Goal: Task Accomplishment & Management: Complete application form

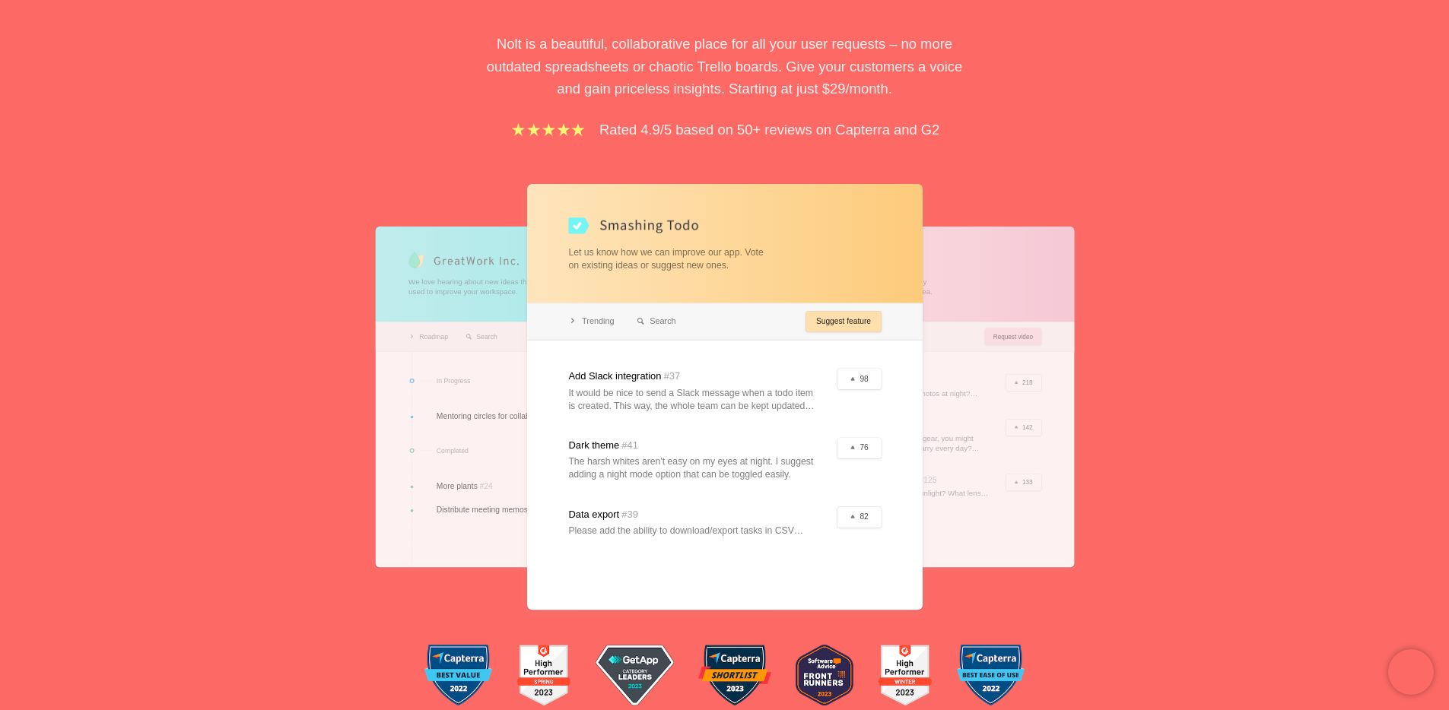
scroll to position [201, 0]
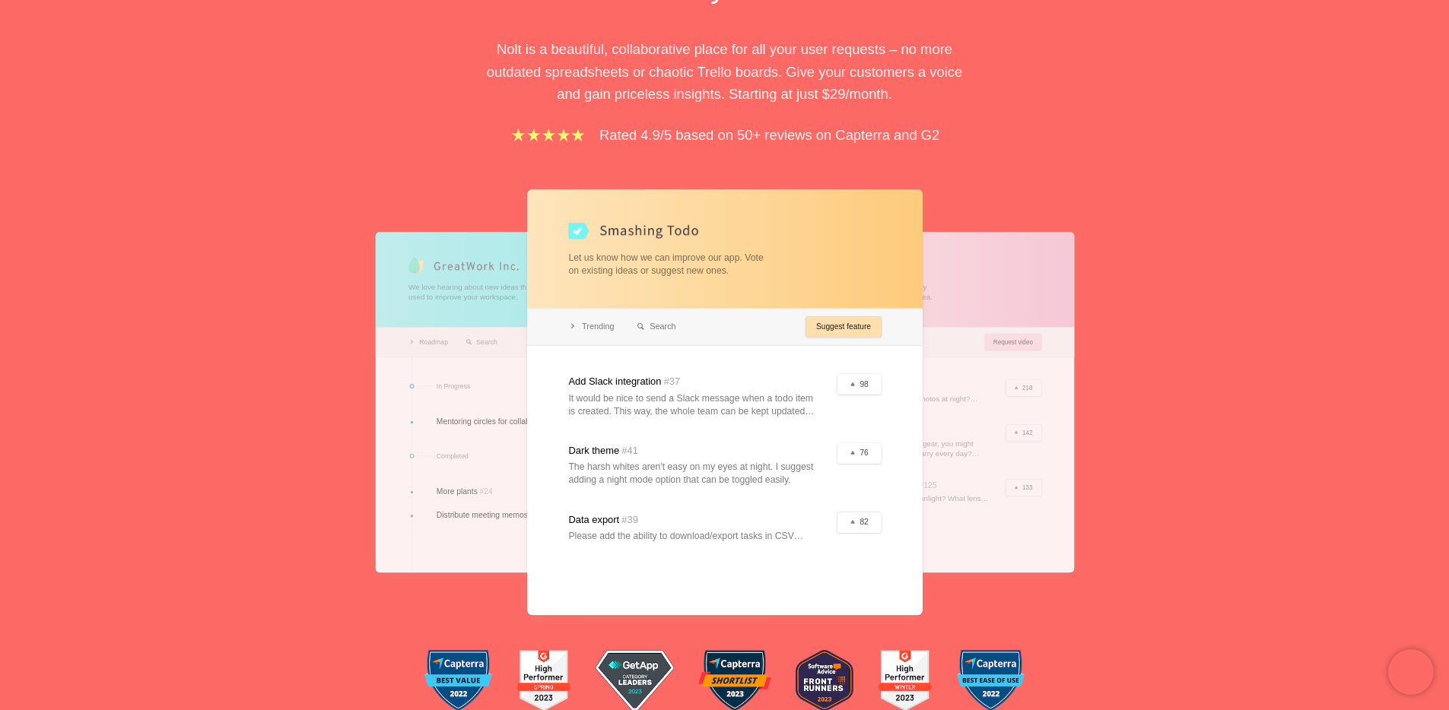
click at [1023, 317] on div at bounding box center [915, 402] width 316 height 341
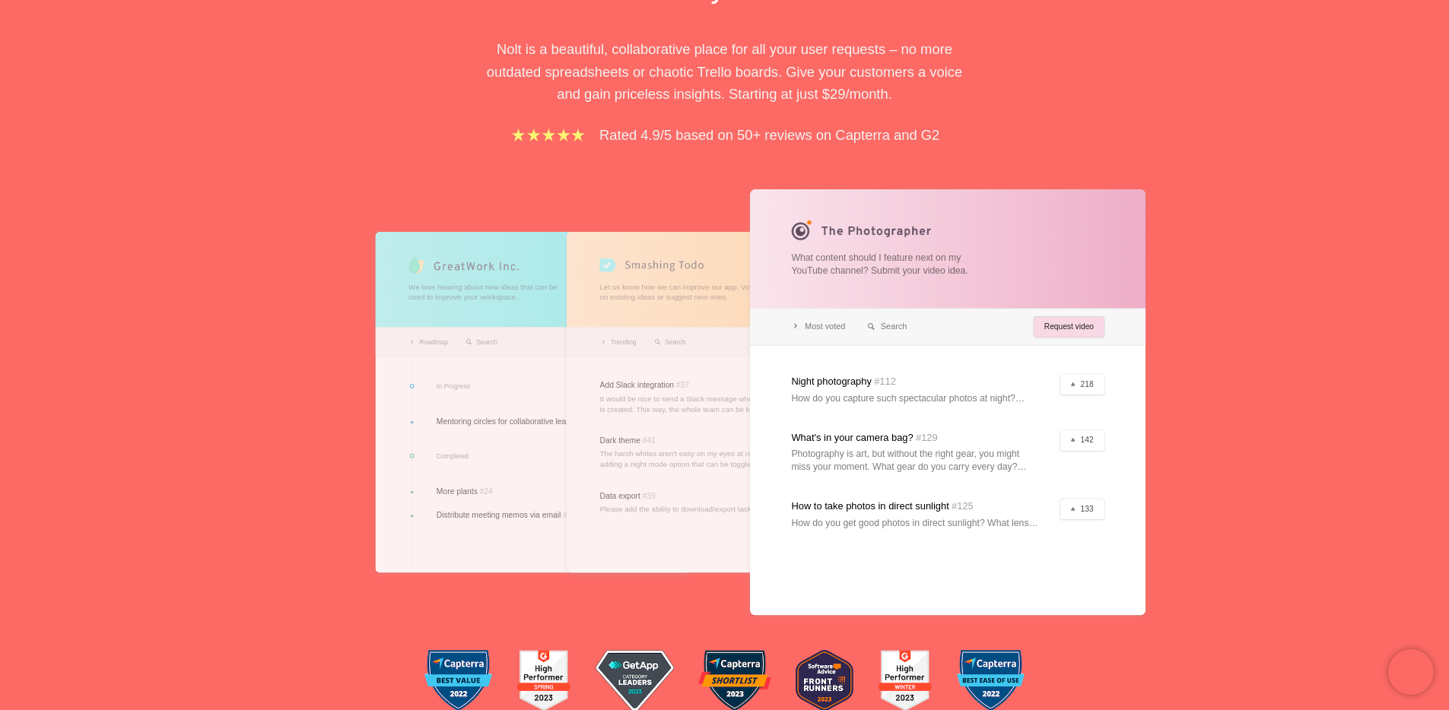
click at [558, 341] on div at bounding box center [533, 402] width 316 height 341
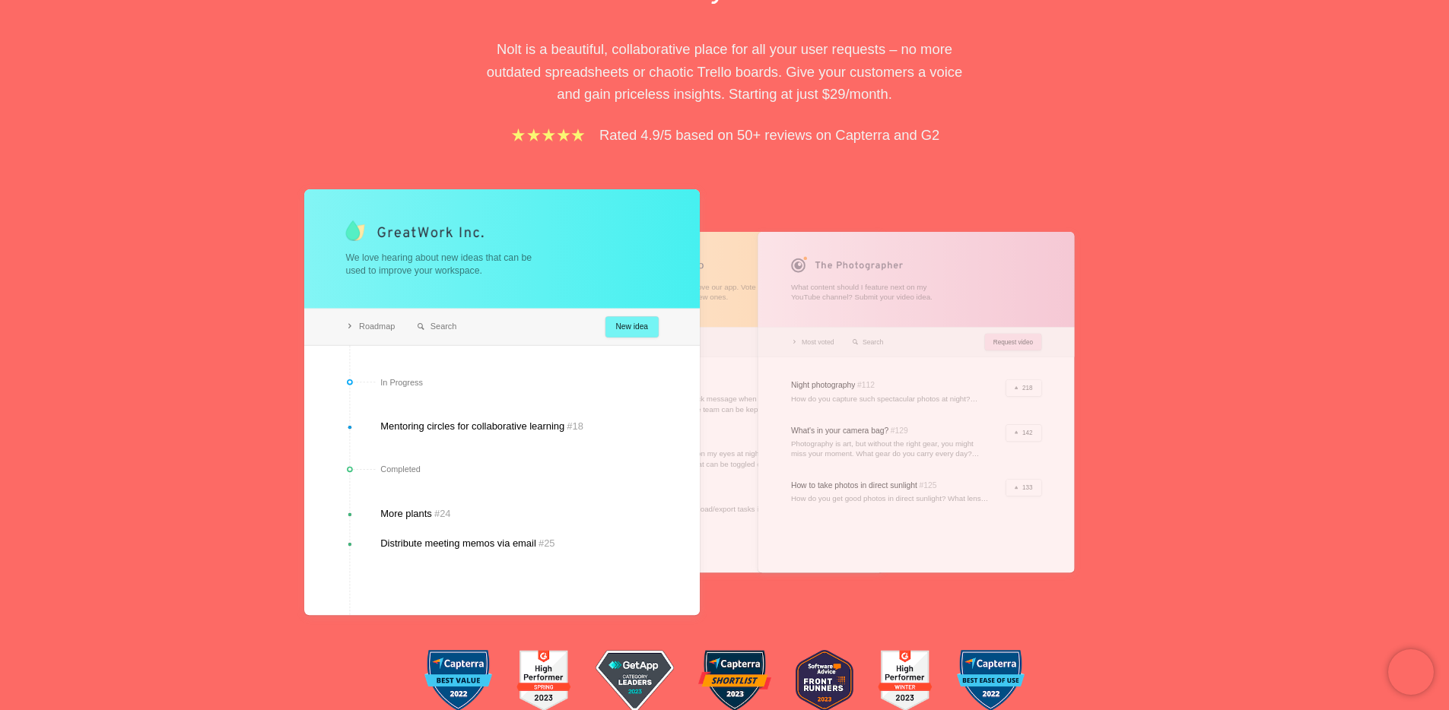
click at [777, 345] on div at bounding box center [915, 402] width 316 height 341
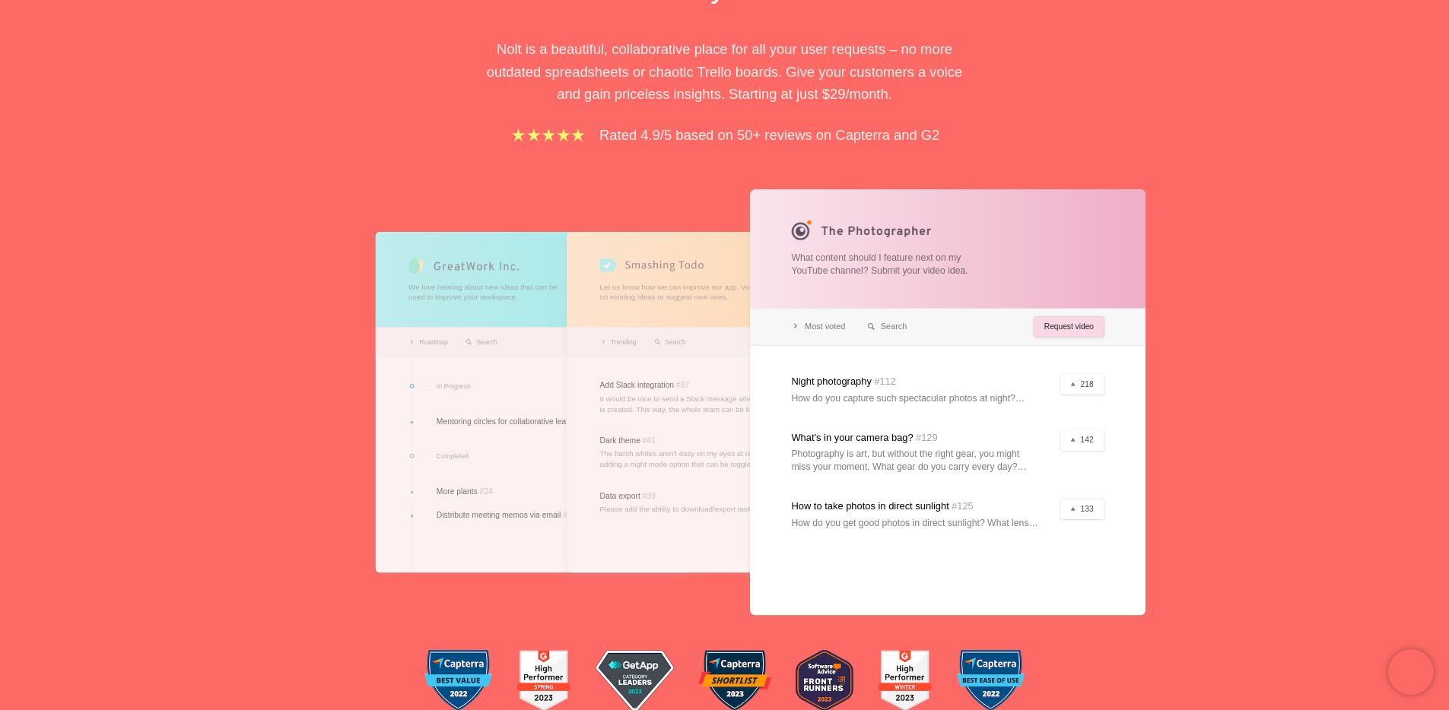
click at [741, 346] on div at bounding box center [725, 402] width 316 height 341
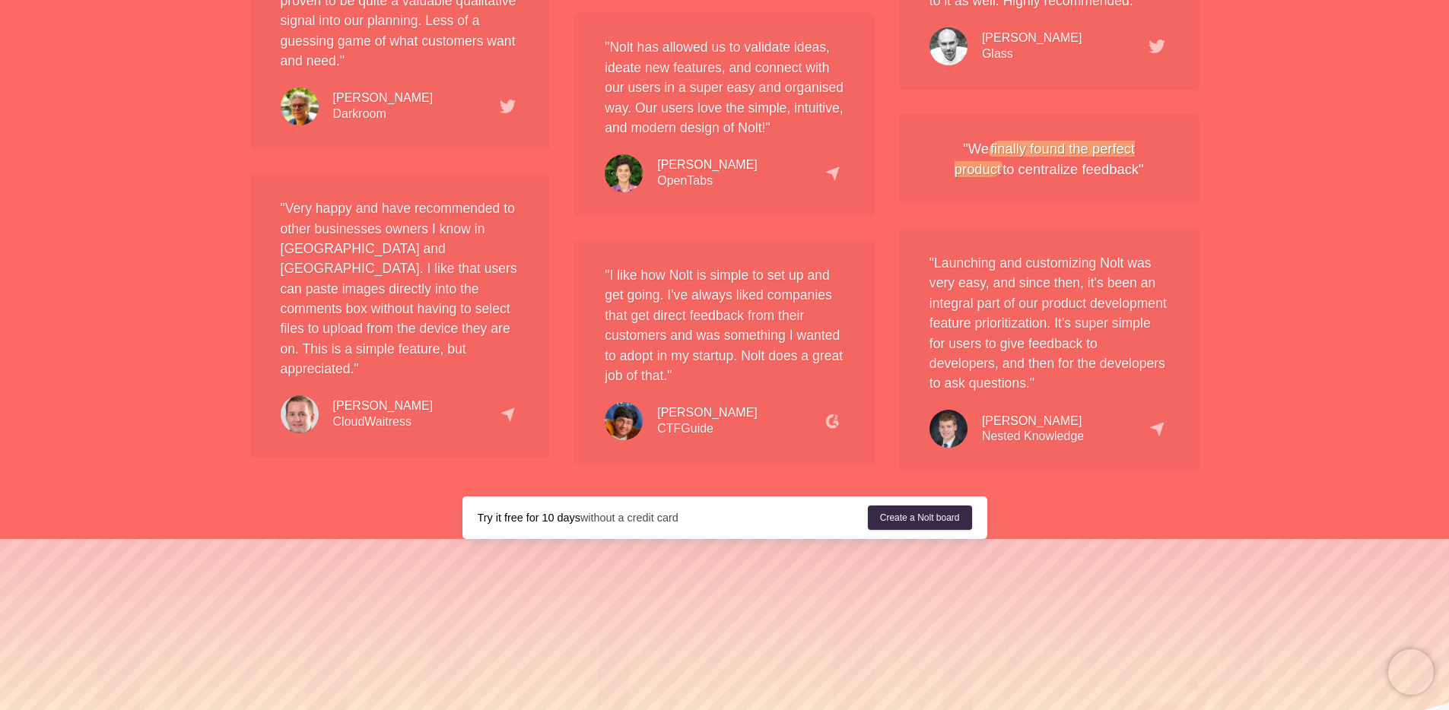
scroll to position [2841, 0]
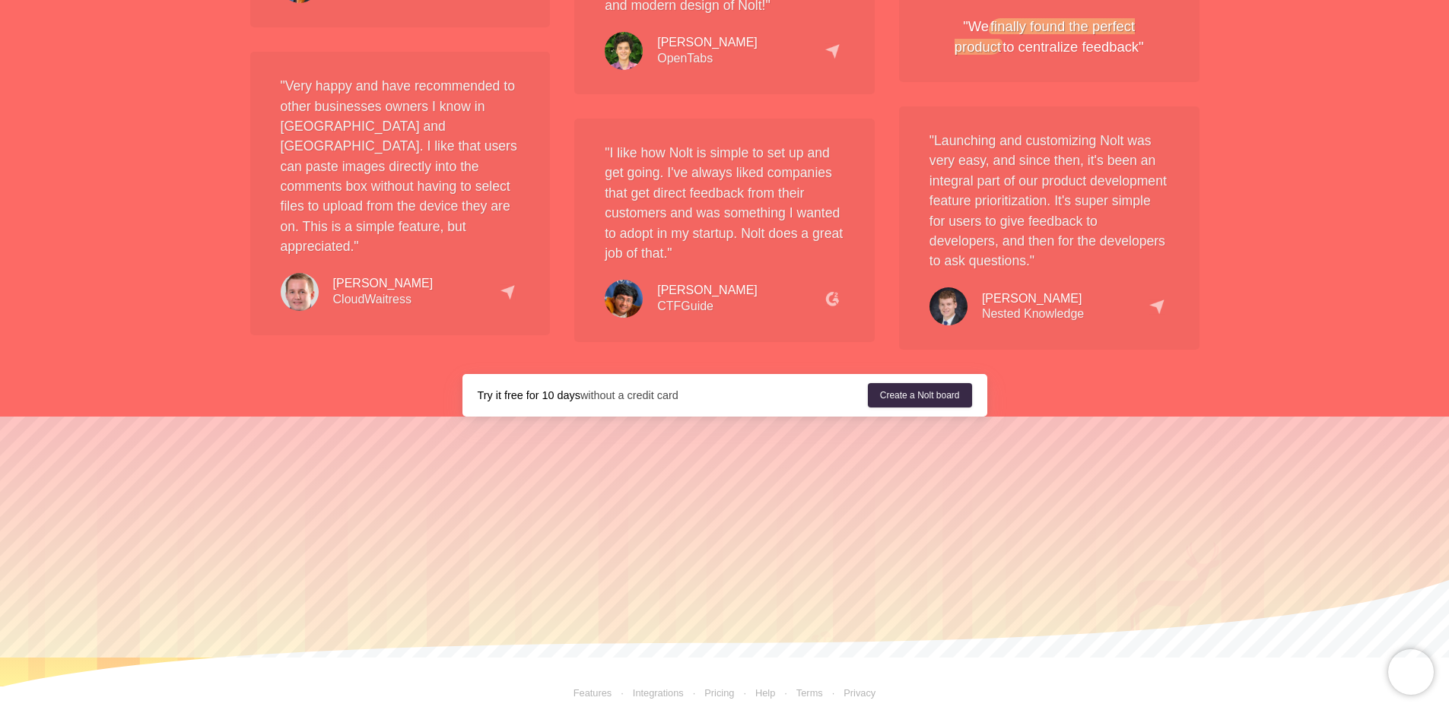
click at [587, 687] on link "Features" at bounding box center [592, 692] width 39 height 11
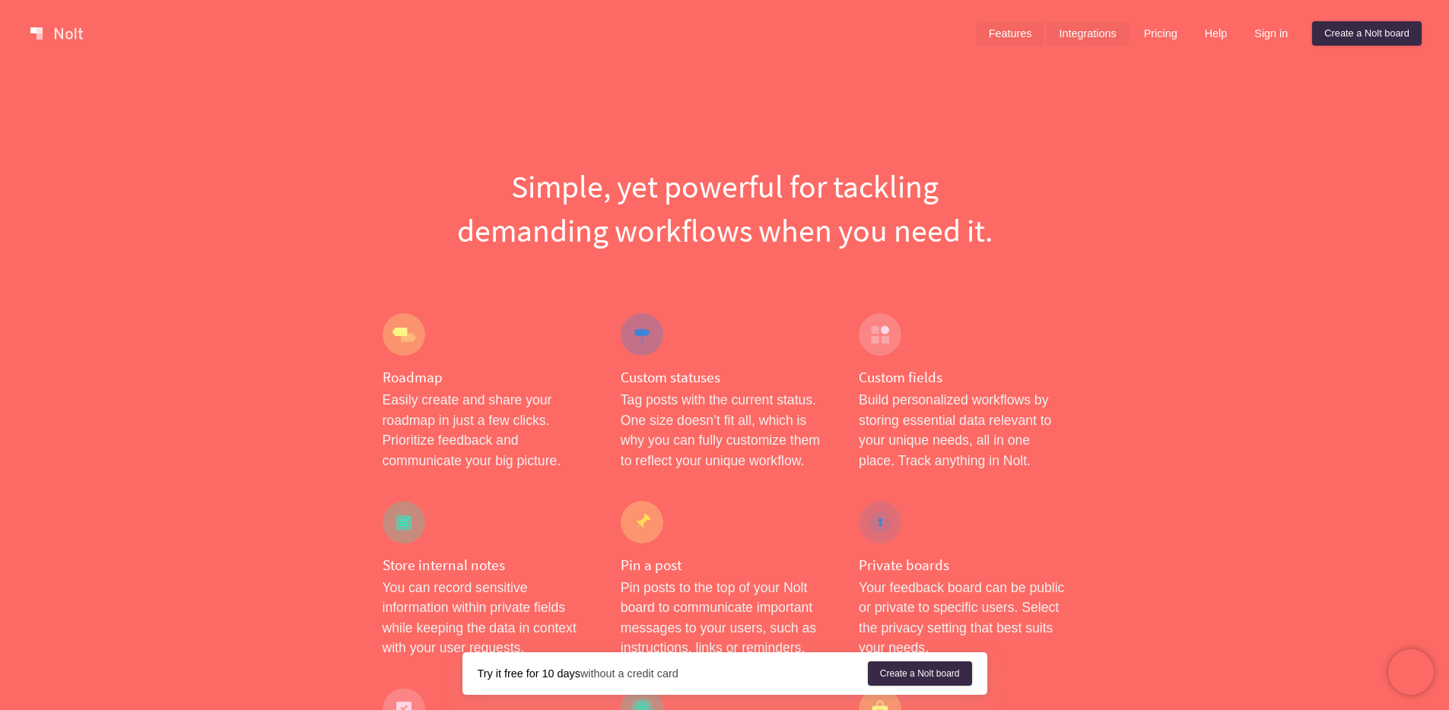
click at [1099, 36] on link "Integrations" at bounding box center [1086, 33] width 81 height 24
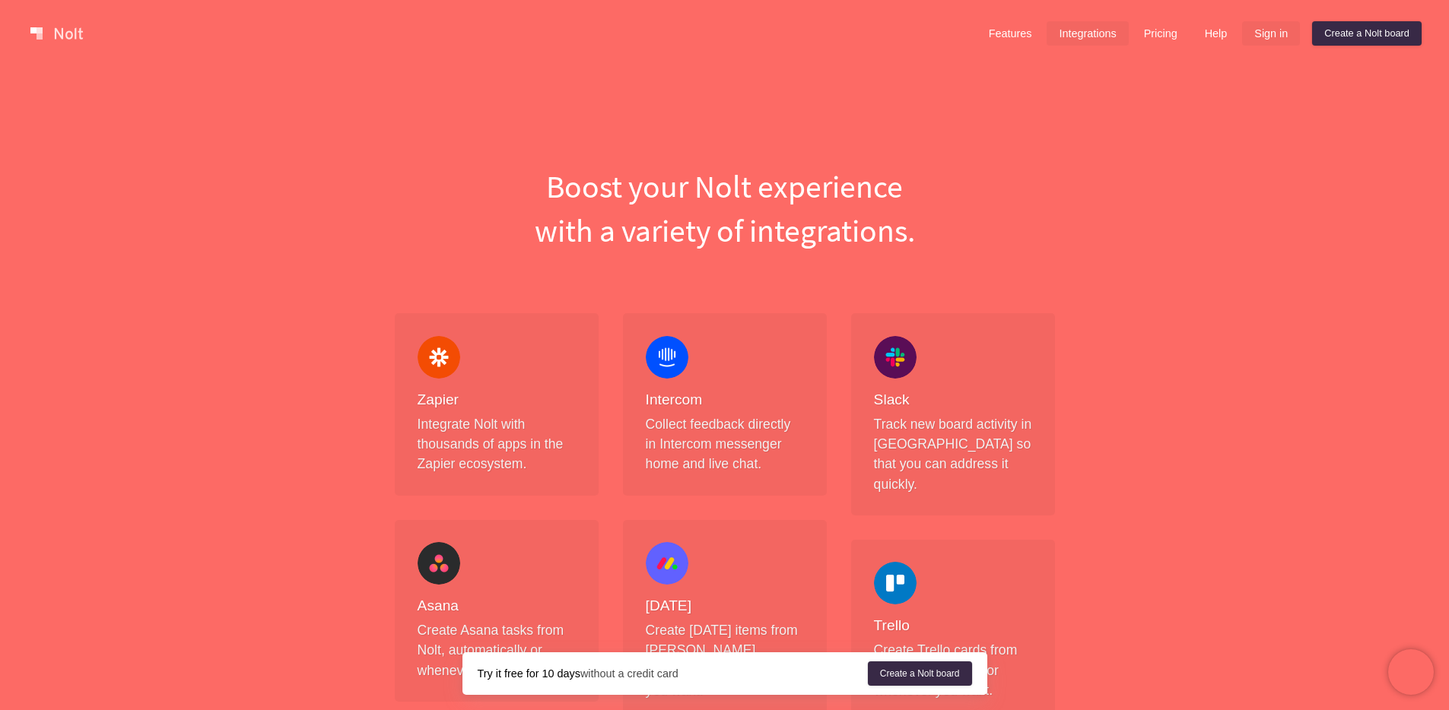
click at [1271, 31] on link "Sign in" at bounding box center [1271, 33] width 58 height 24
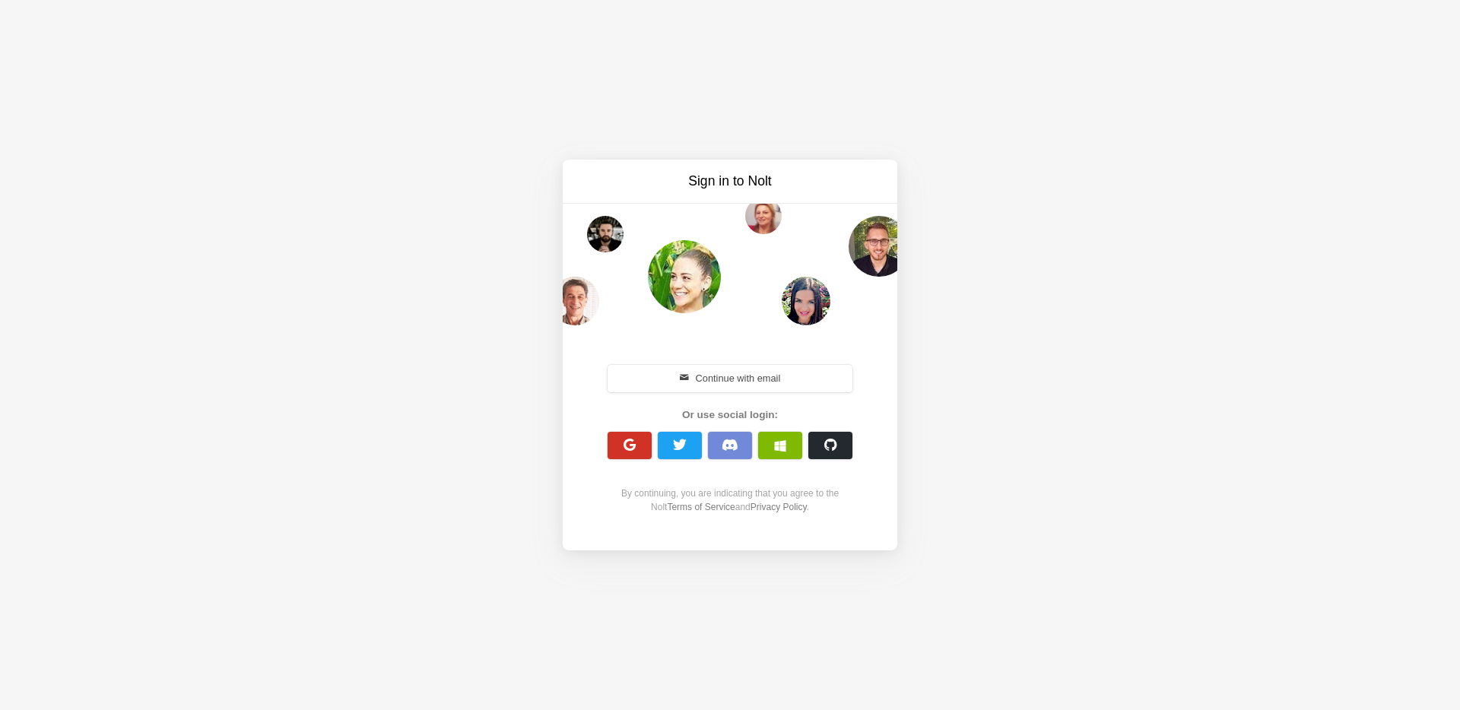
click at [626, 437] on button "button" at bounding box center [630, 445] width 44 height 27
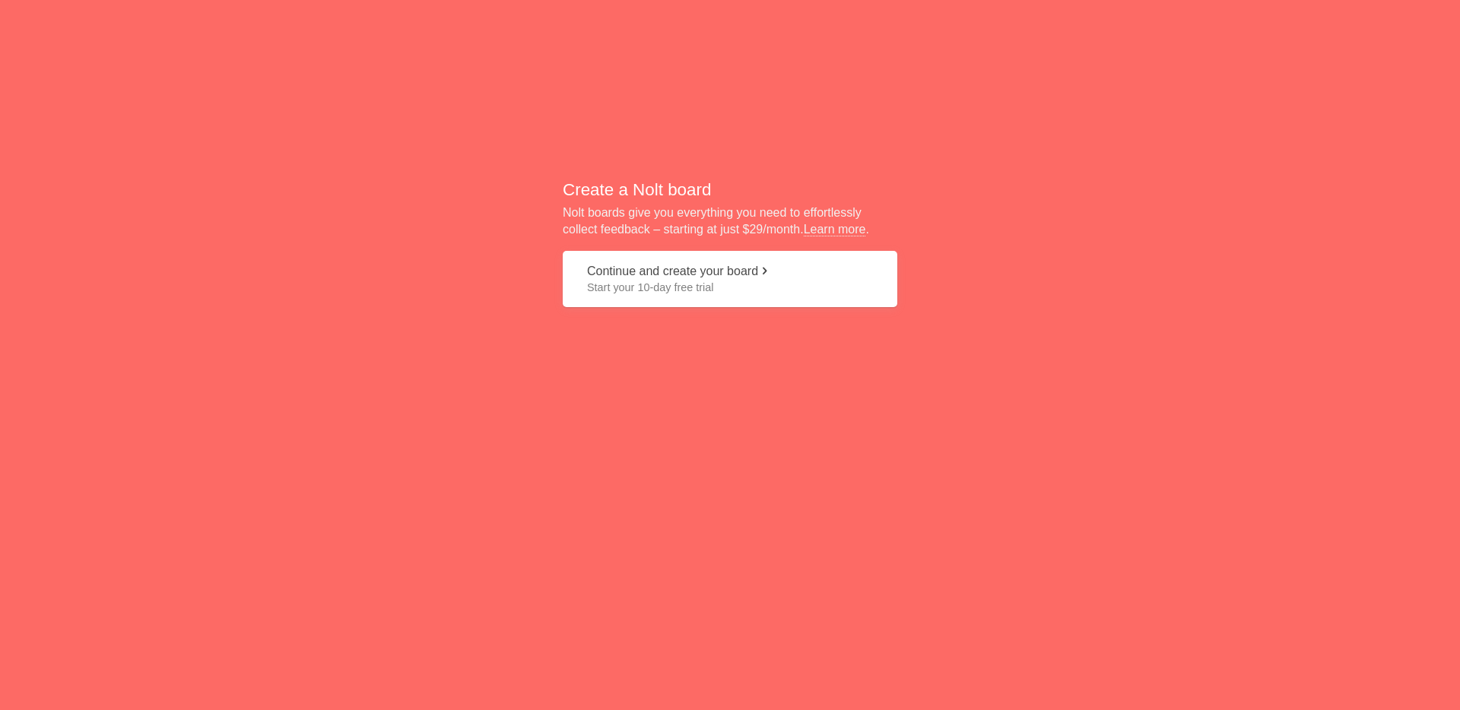
click at [753, 273] on button "Continue and create your board Start your 10-day free trial" at bounding box center [730, 279] width 335 height 57
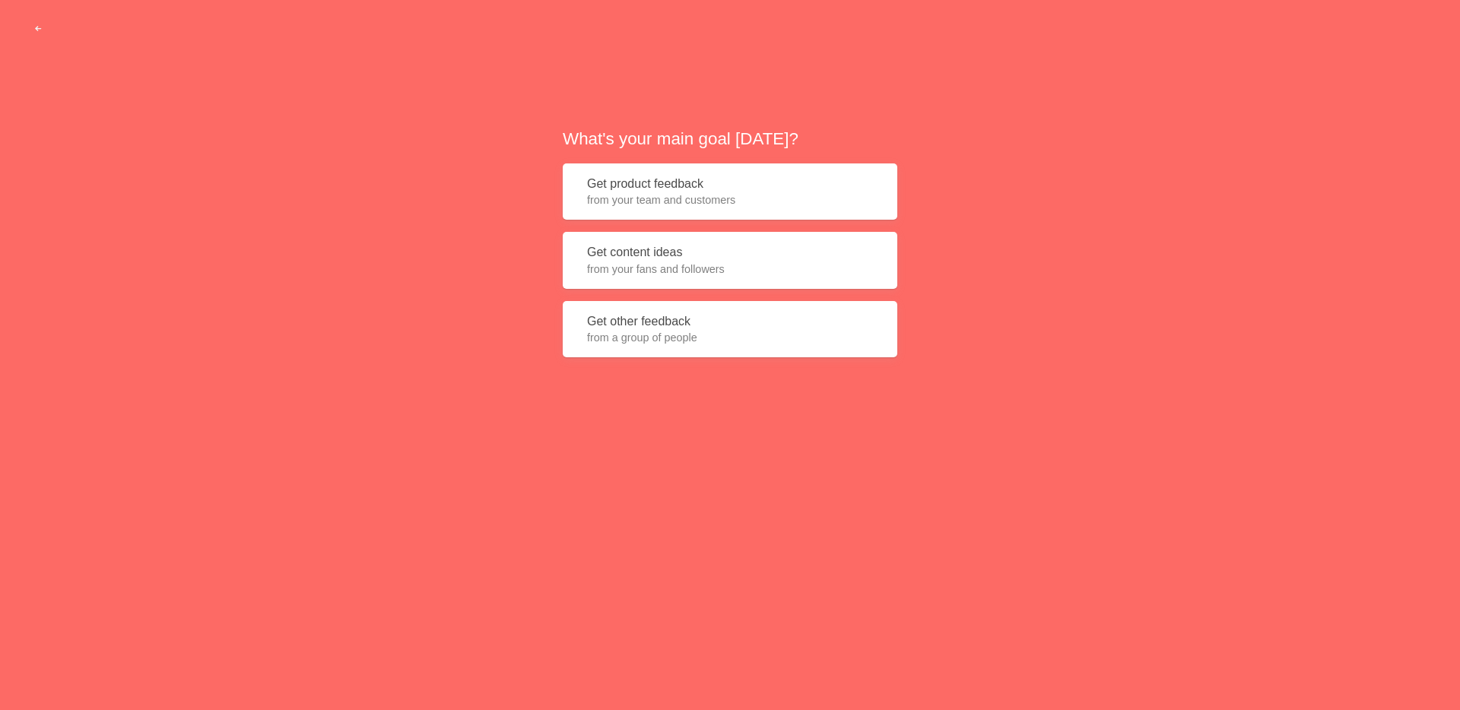
click at [764, 206] on span "from your team and customers" at bounding box center [730, 199] width 286 height 15
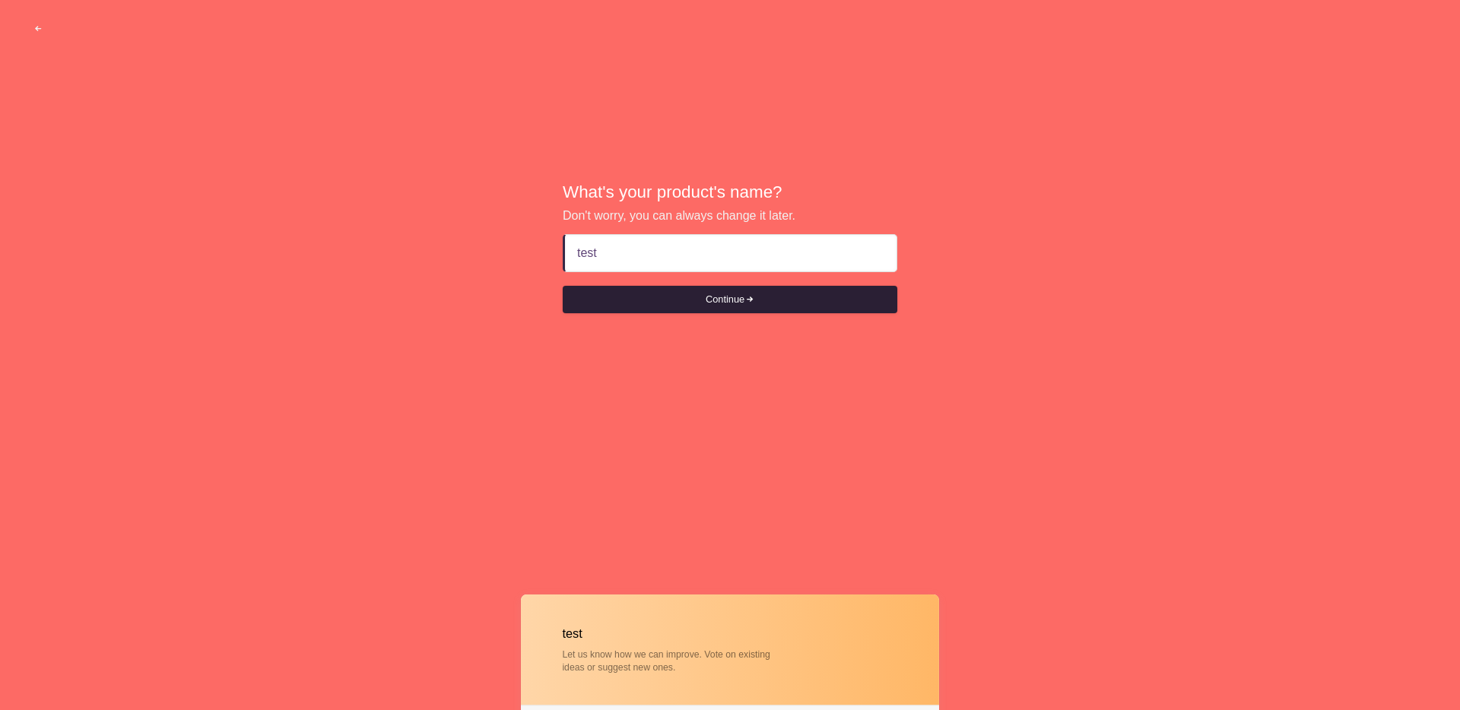
click at [705, 306] on button "Continue" at bounding box center [730, 299] width 335 height 27
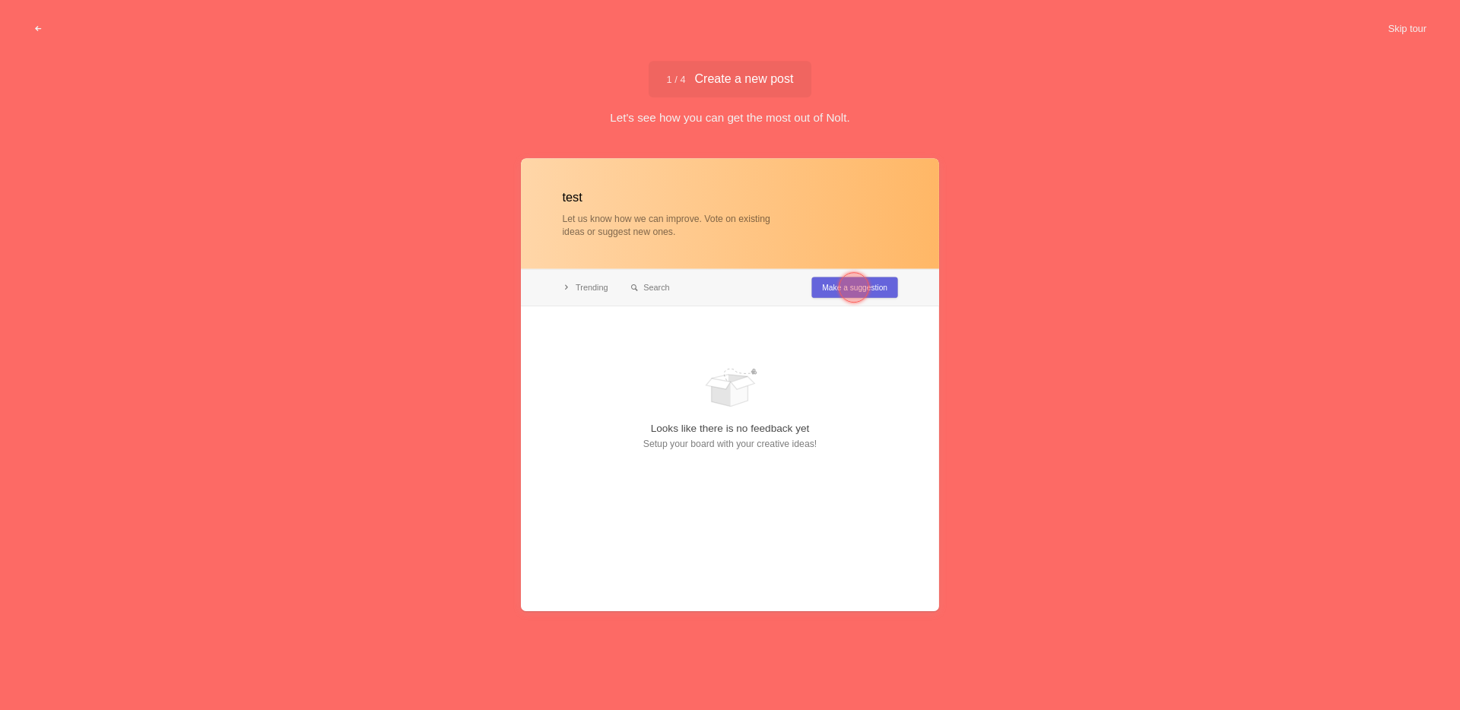
type input "test"
click at [840, 286] on div at bounding box center [854, 288] width 30 height 30
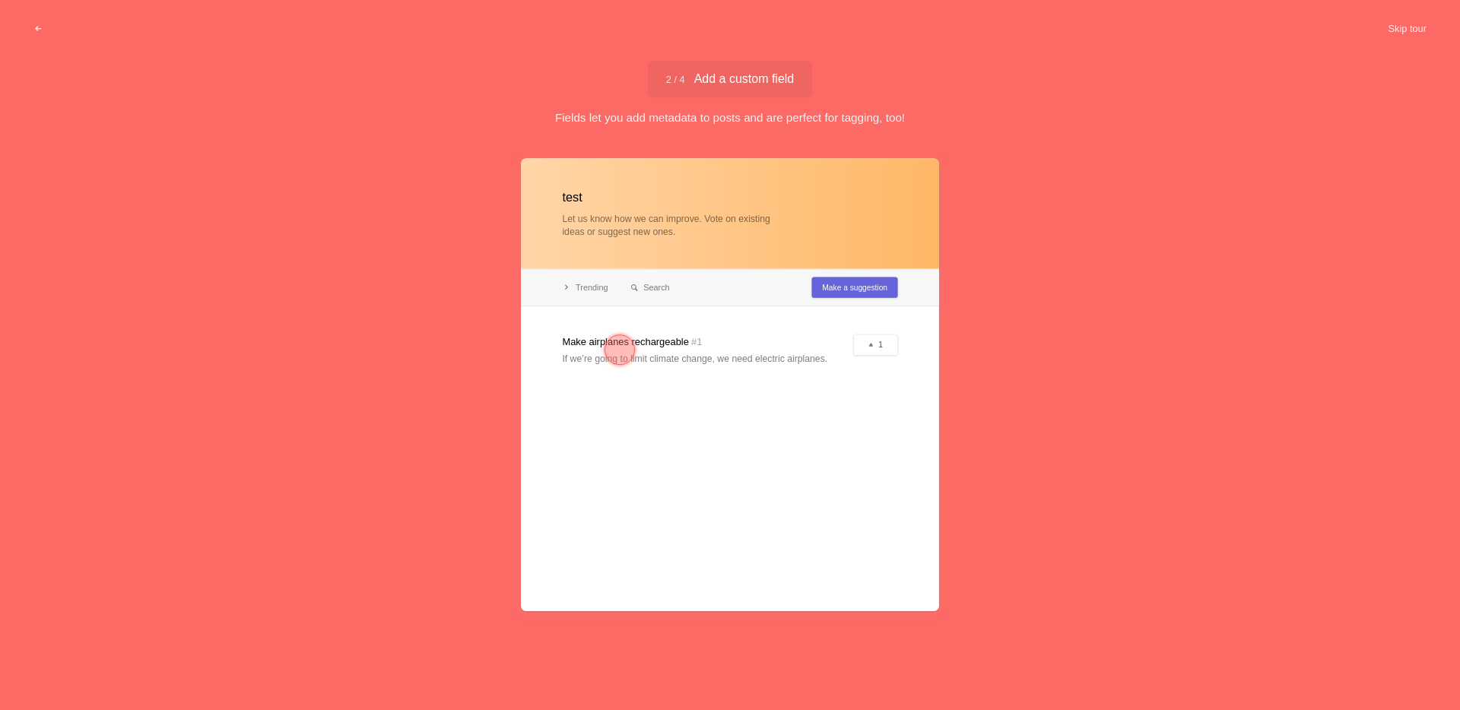
click at [836, 289] on div at bounding box center [730, 385] width 418 height 452
click at [628, 350] on div at bounding box center [620, 350] width 30 height 30
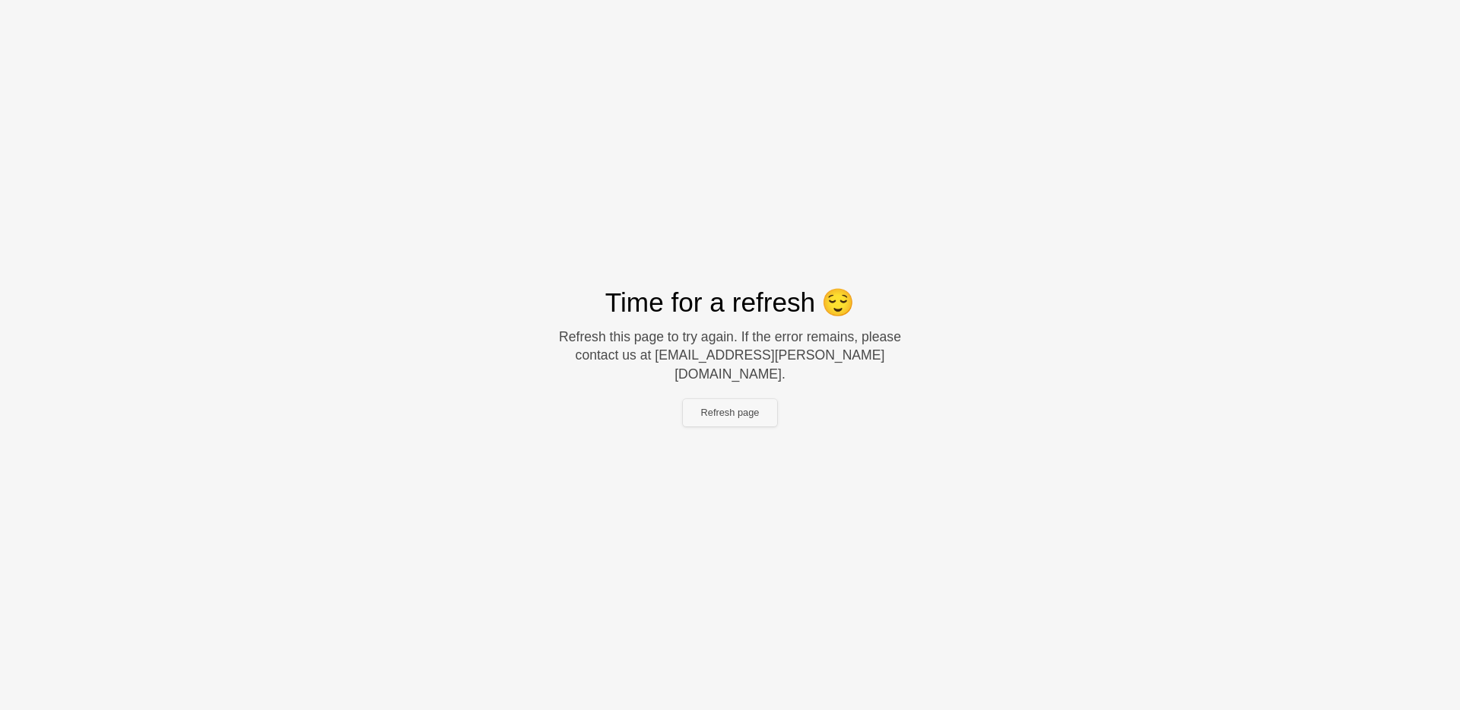
click at [754, 410] on button "Refresh page" at bounding box center [730, 412] width 95 height 27
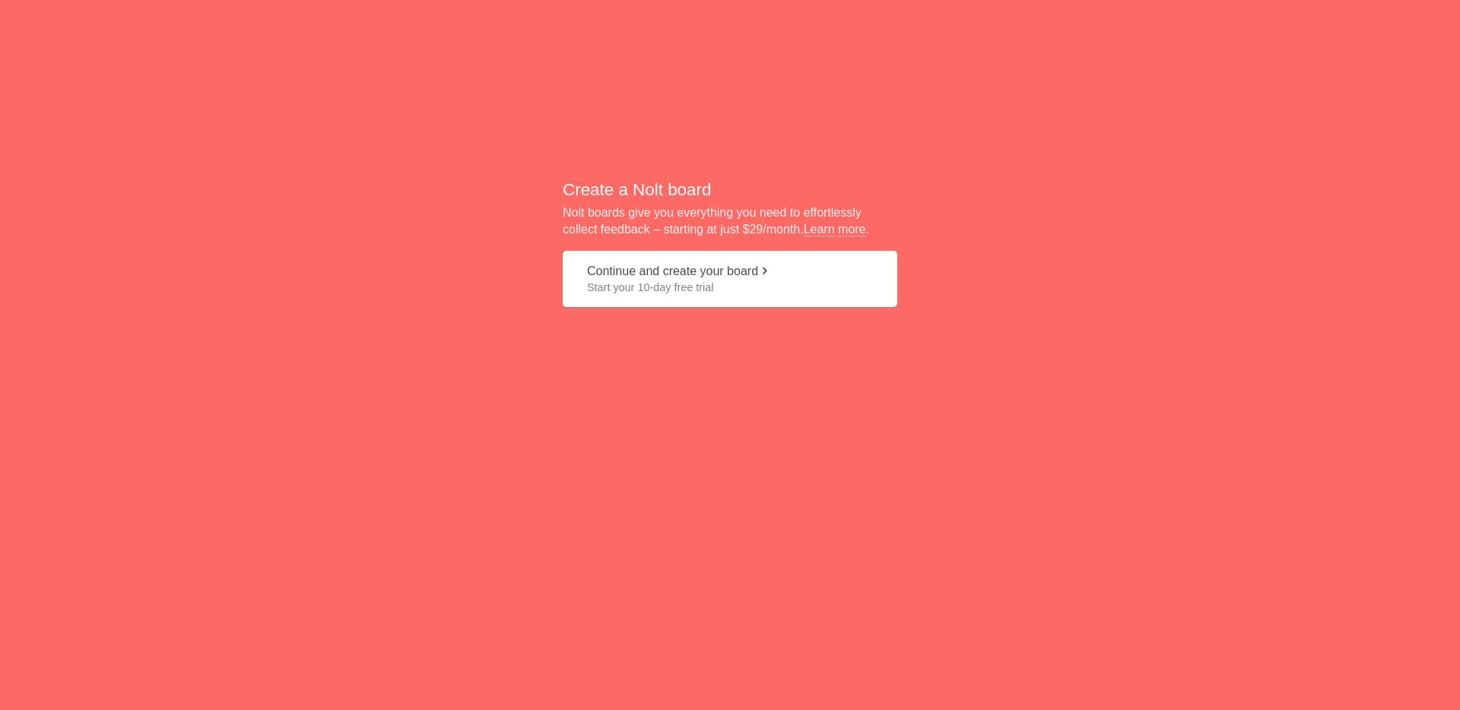
click at [724, 276] on button "Continue and create your board Start your 10-day free trial" at bounding box center [730, 279] width 335 height 57
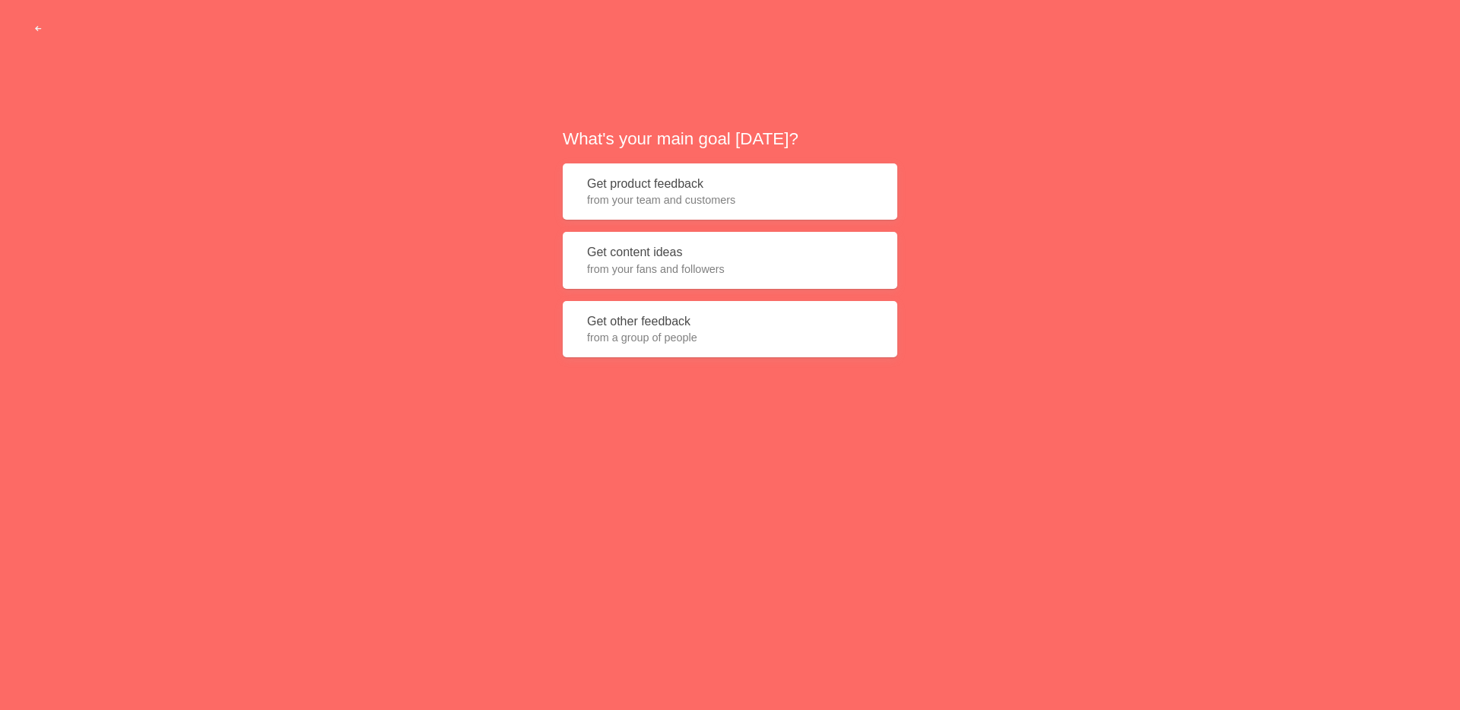
click at [692, 328] on button "Get other feedback from a group of people" at bounding box center [730, 329] width 335 height 57
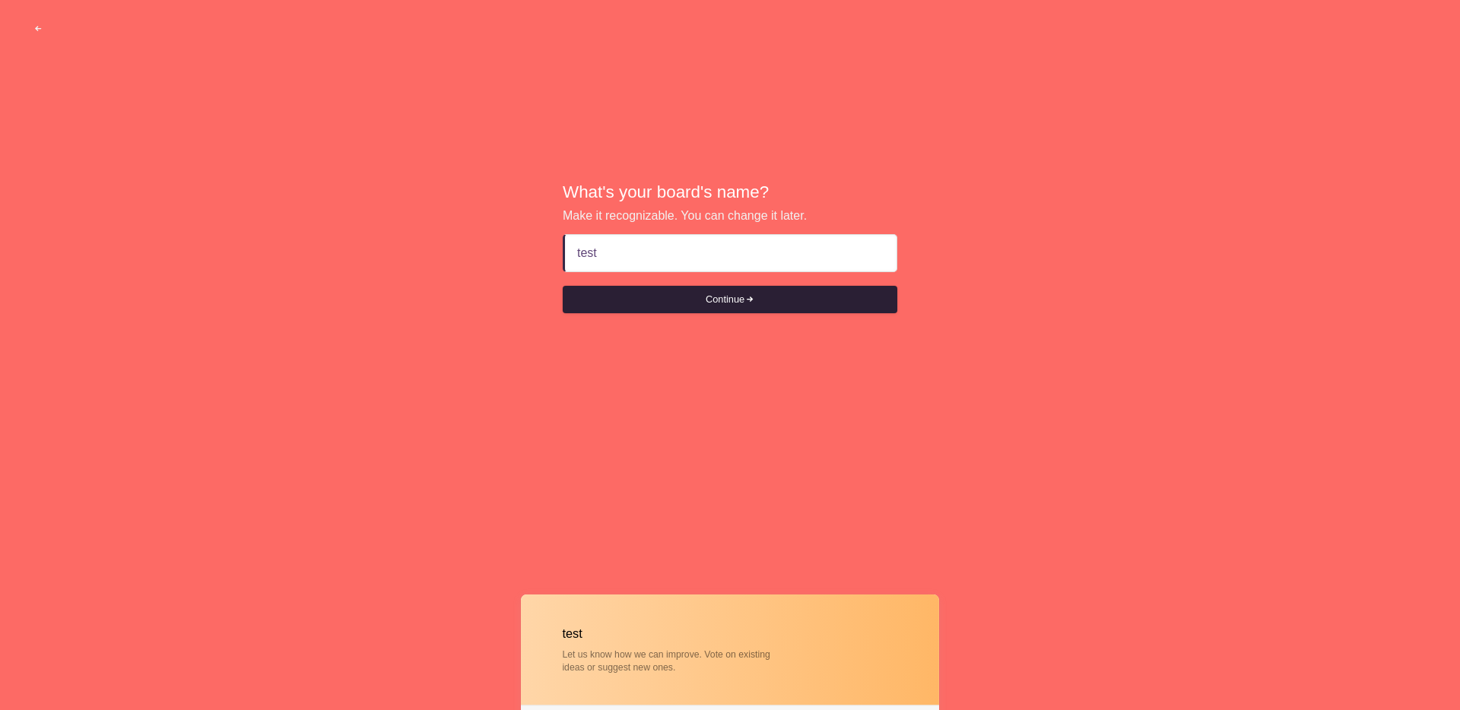
click at [754, 297] on span "submit" at bounding box center [749, 300] width 10 height 10
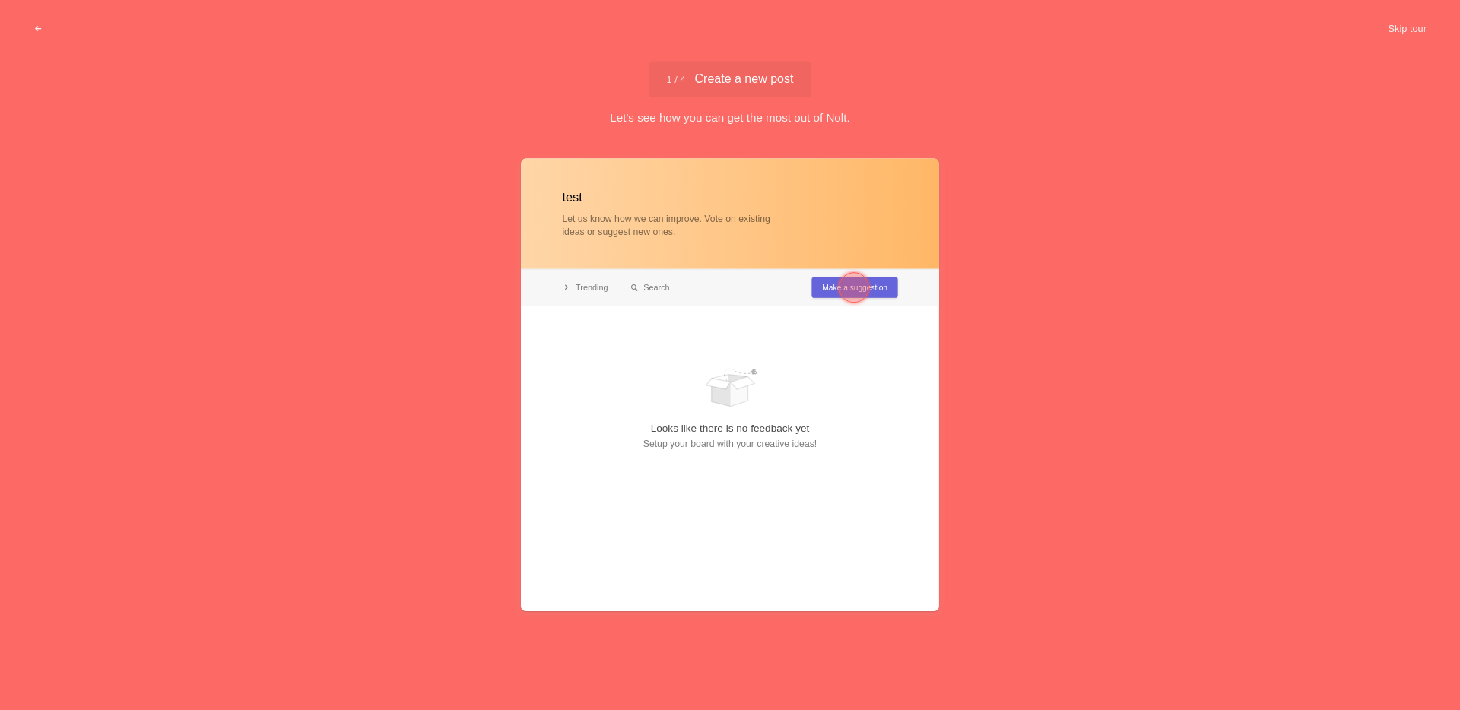
type input "test"
click at [850, 288] on div at bounding box center [854, 288] width 30 height 30
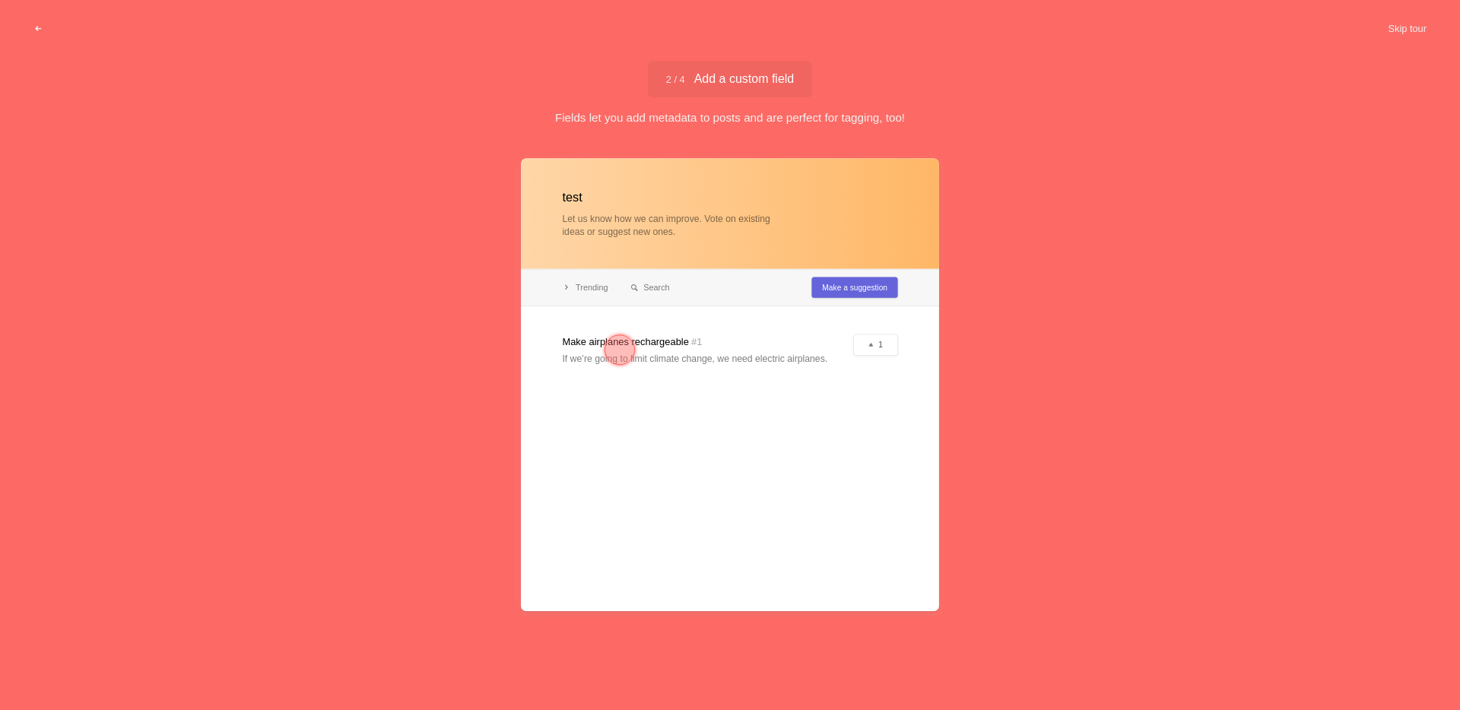
click at [635, 355] on div at bounding box center [619, 350] width 55 height 55
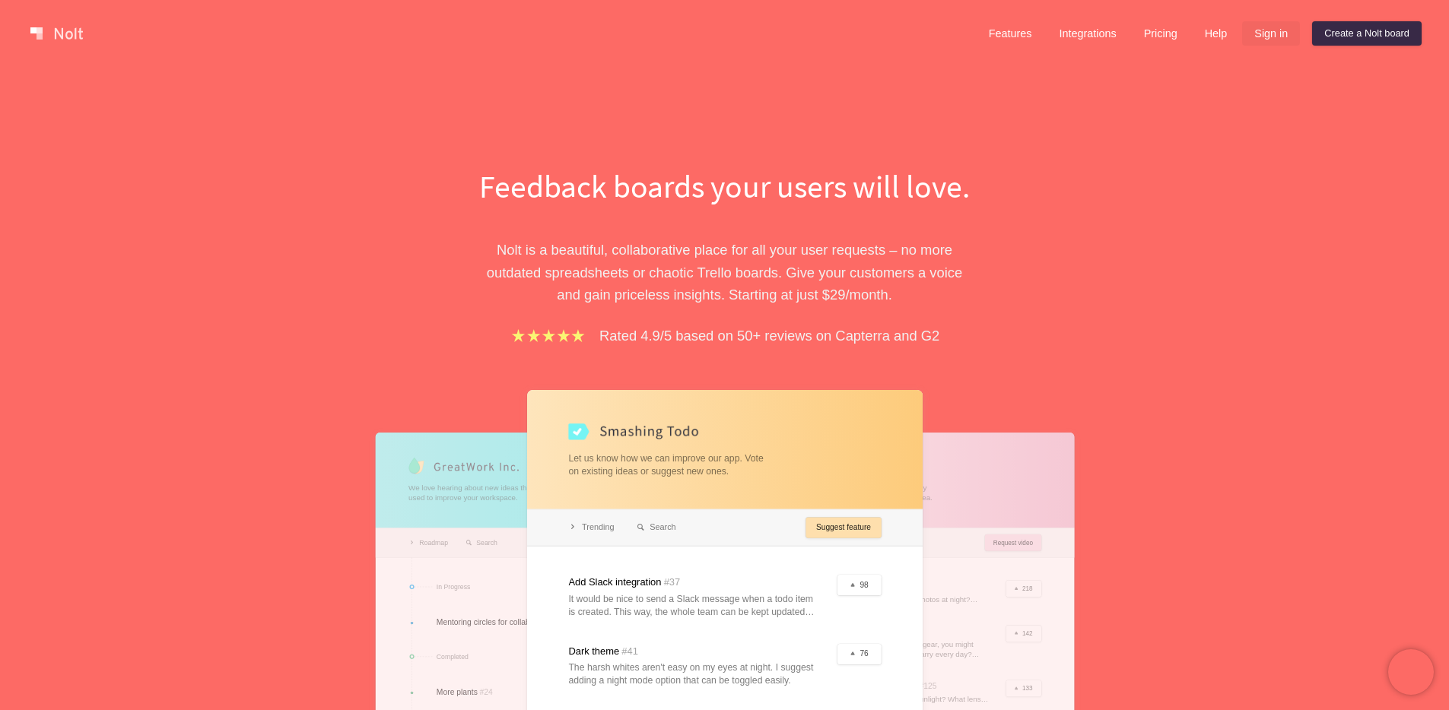
click at [1252, 33] on link "Sign in" at bounding box center [1271, 33] width 58 height 24
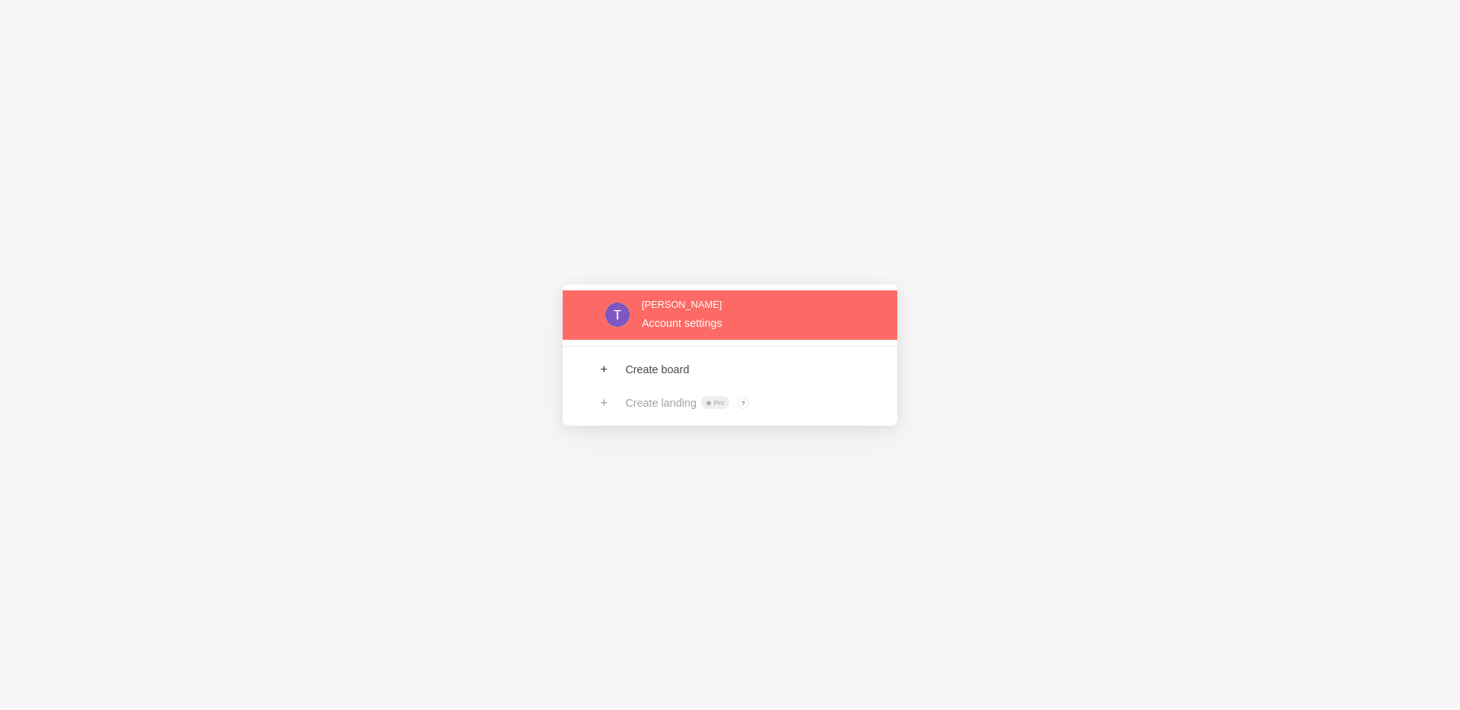
click at [681, 317] on link at bounding box center [730, 314] width 335 height 49
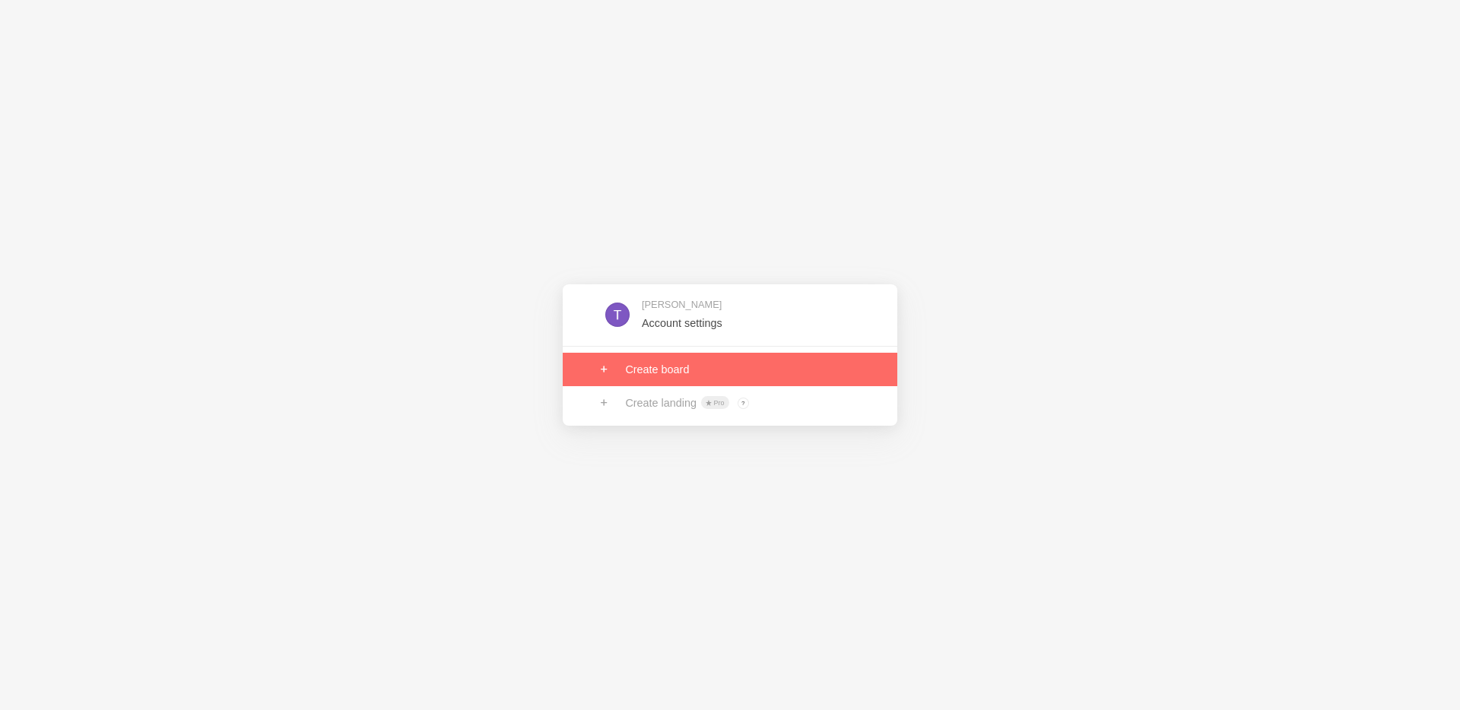
click at [660, 357] on link at bounding box center [730, 369] width 335 height 33
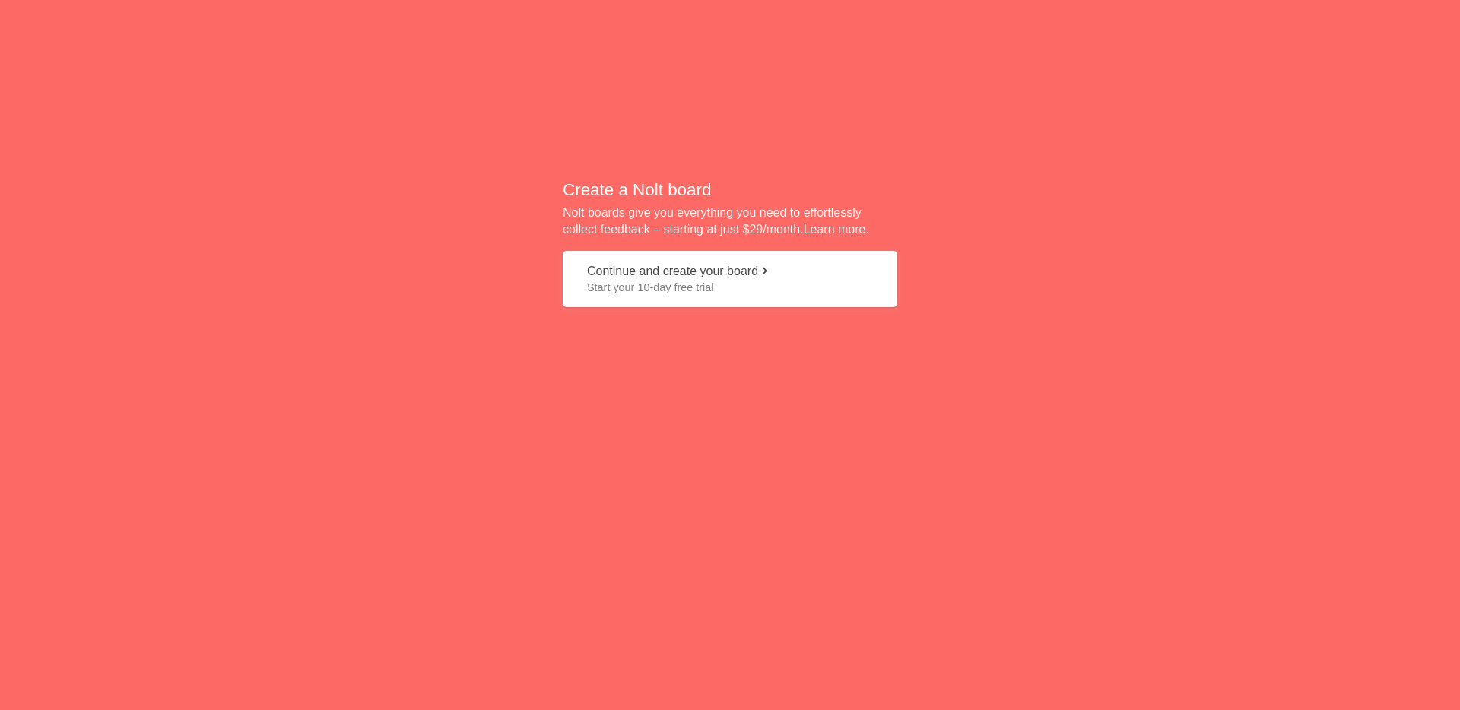
click at [718, 274] on button "Continue and create your board Start your 10-day free trial" at bounding box center [730, 279] width 335 height 57
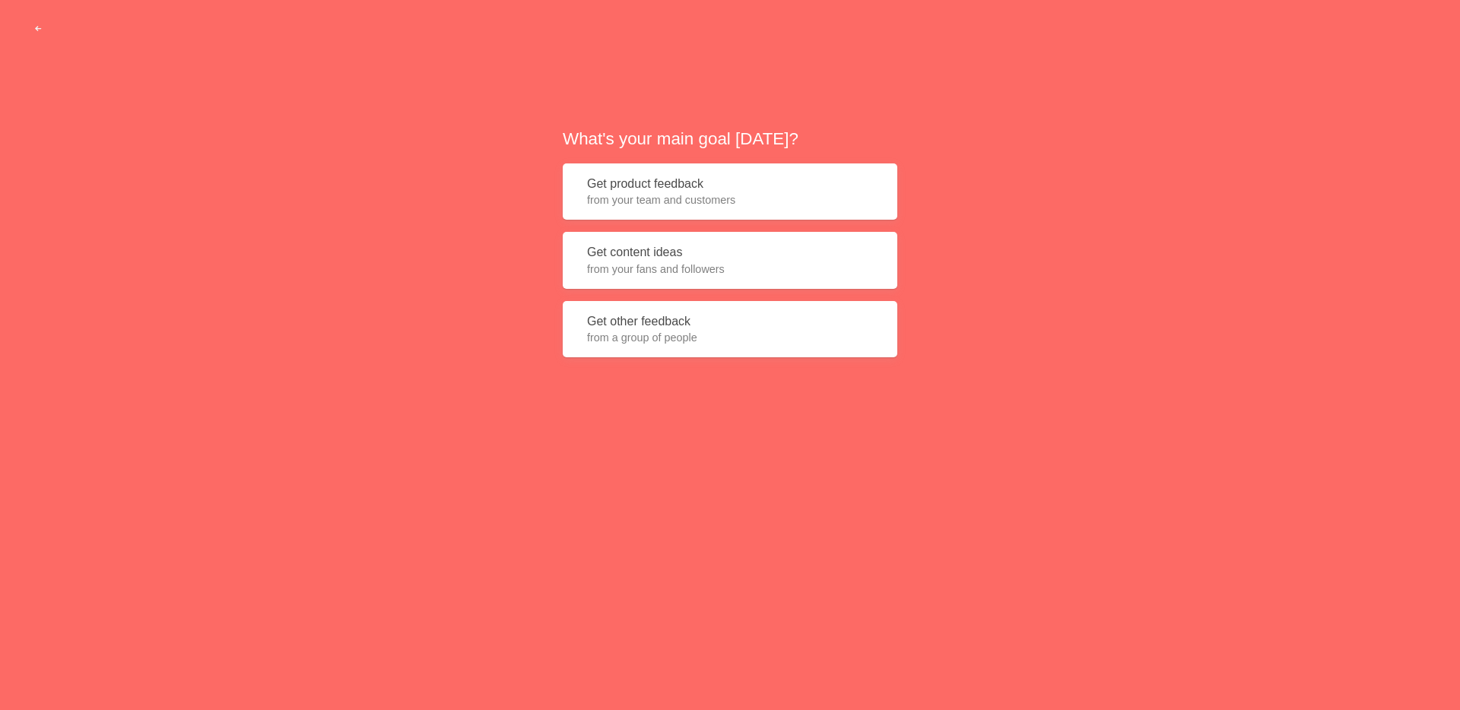
click at [687, 190] on button "Get product feedback from your team and customers" at bounding box center [730, 191] width 335 height 57
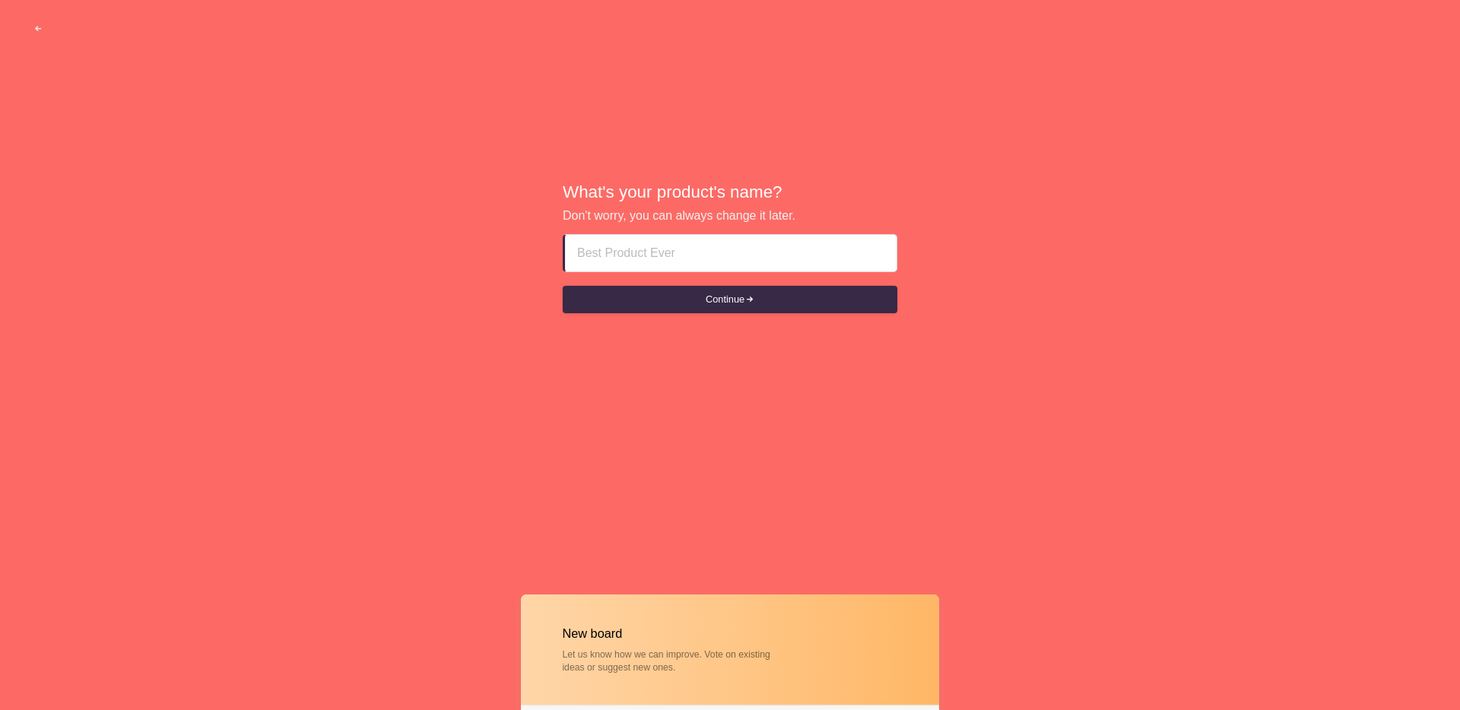
click at [676, 249] on input at bounding box center [730, 253] width 307 height 37
type input "LANAKINA"
click at [731, 279] on form "LANAKINA Continue" at bounding box center [730, 273] width 335 height 79
click at [728, 298] on button "Continue" at bounding box center [730, 299] width 335 height 27
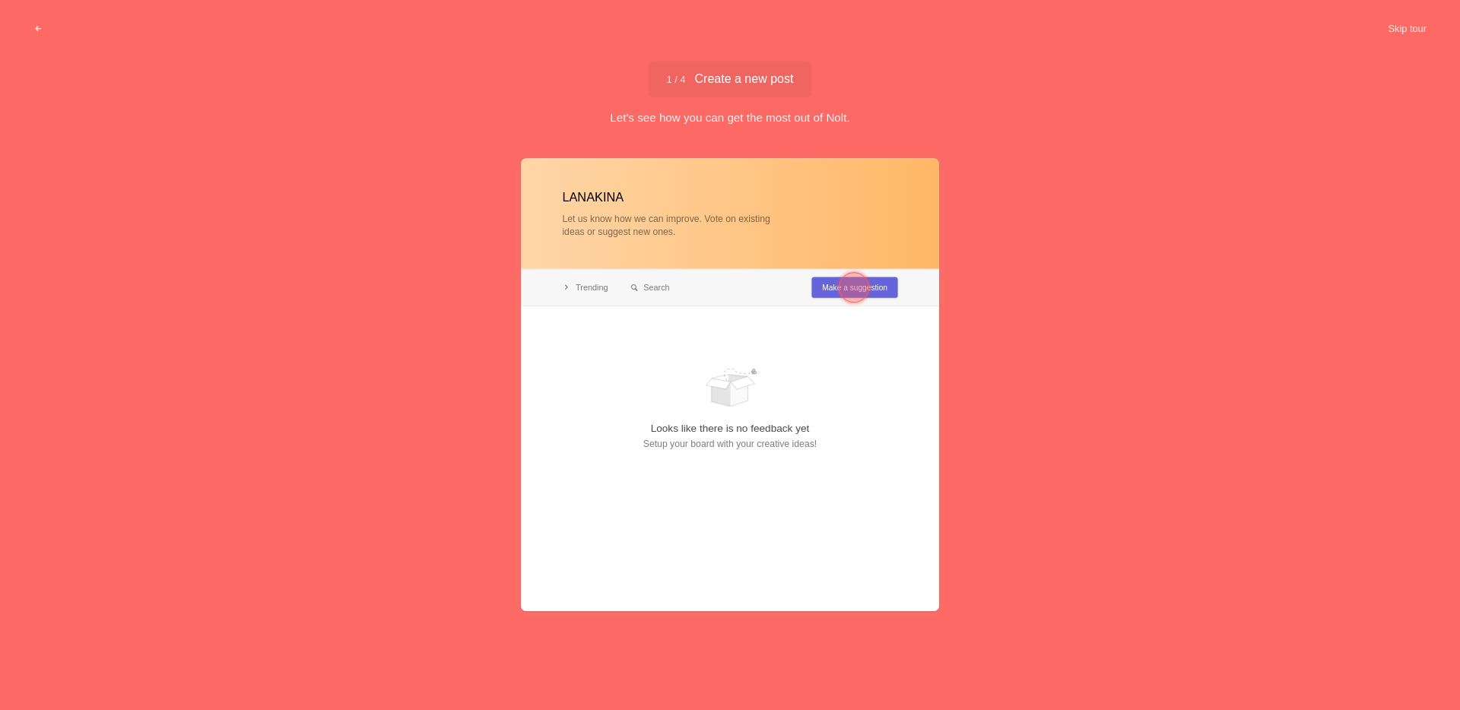
click at [840, 286] on div at bounding box center [854, 288] width 30 height 30
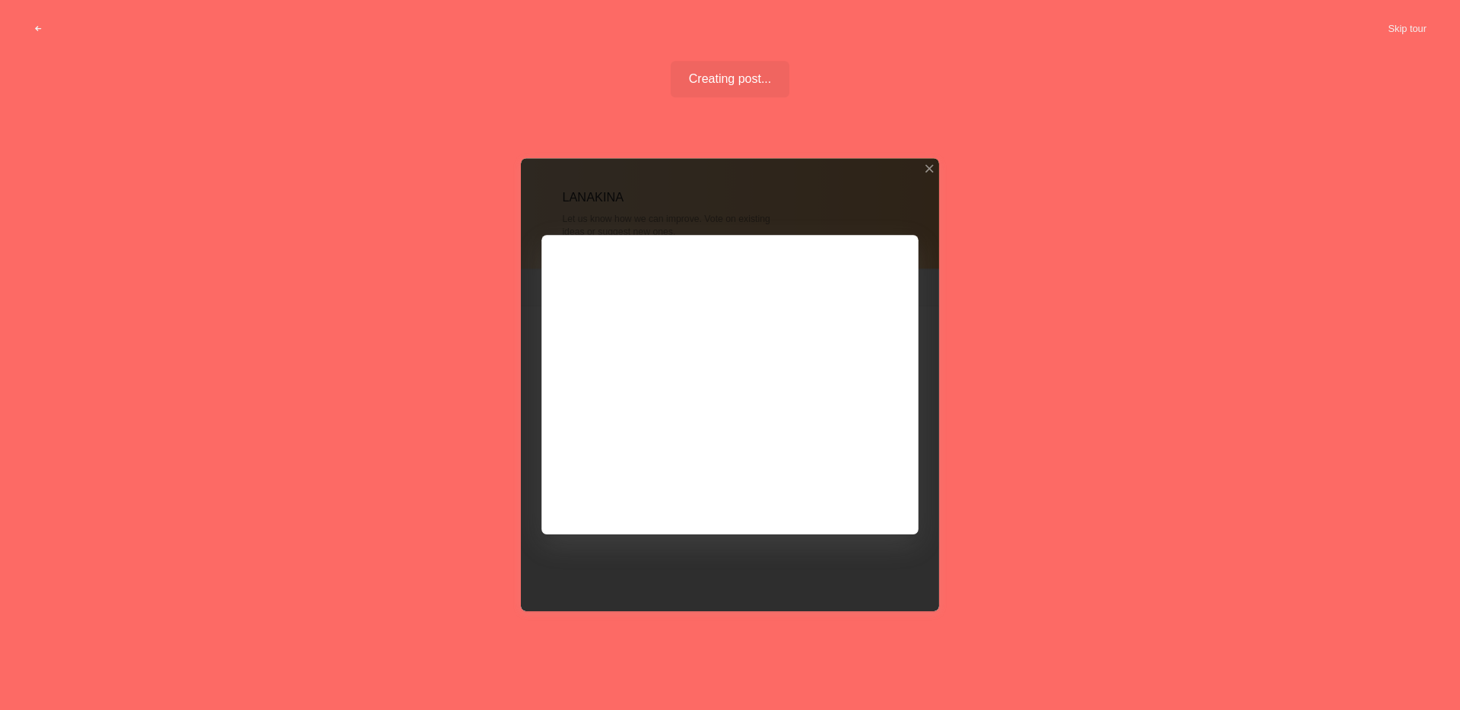
click at [689, 414] on div at bounding box center [730, 385] width 418 height 452
click at [927, 173] on div at bounding box center [929, 168] width 11 height 11
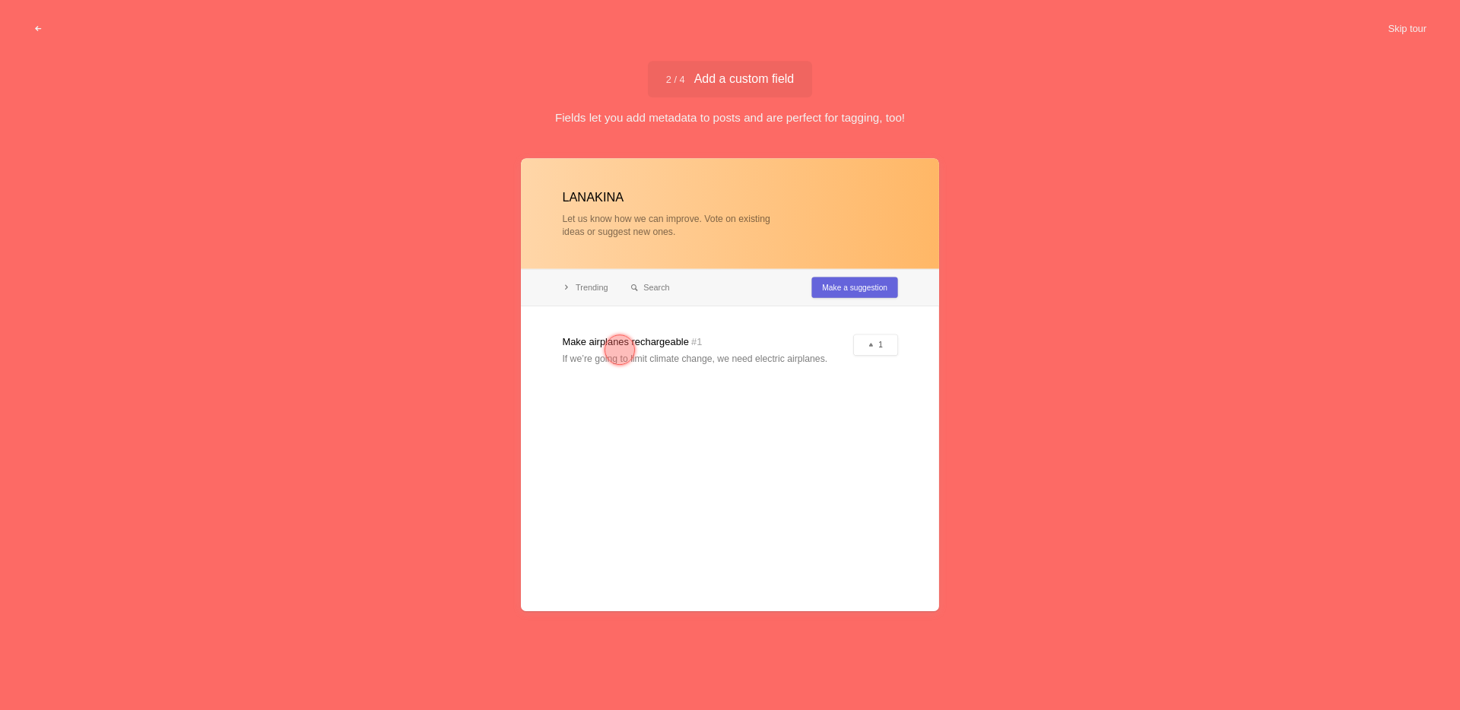
click at [665, 339] on div at bounding box center [730, 385] width 418 height 452
click at [615, 347] on div at bounding box center [620, 350] width 30 height 30
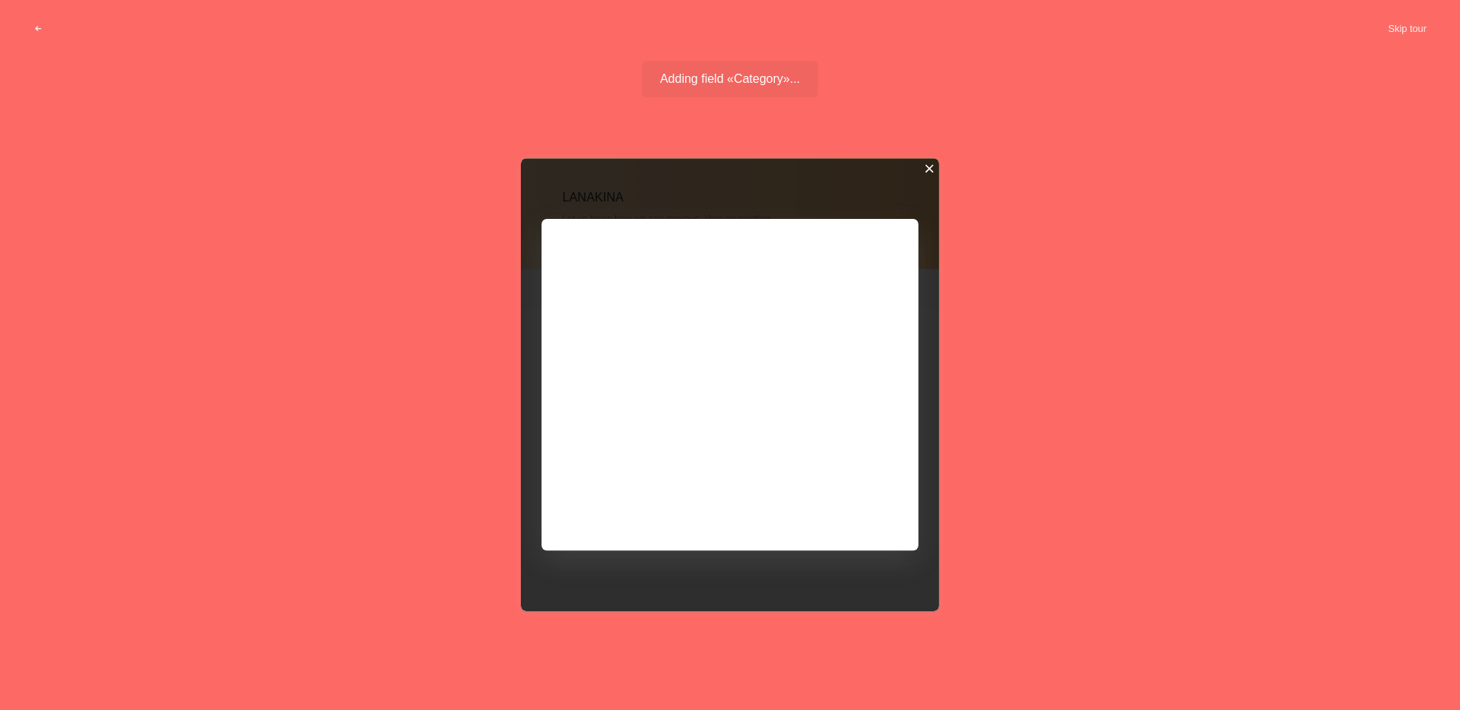
click at [928, 168] on div at bounding box center [929, 168] width 11 height 11
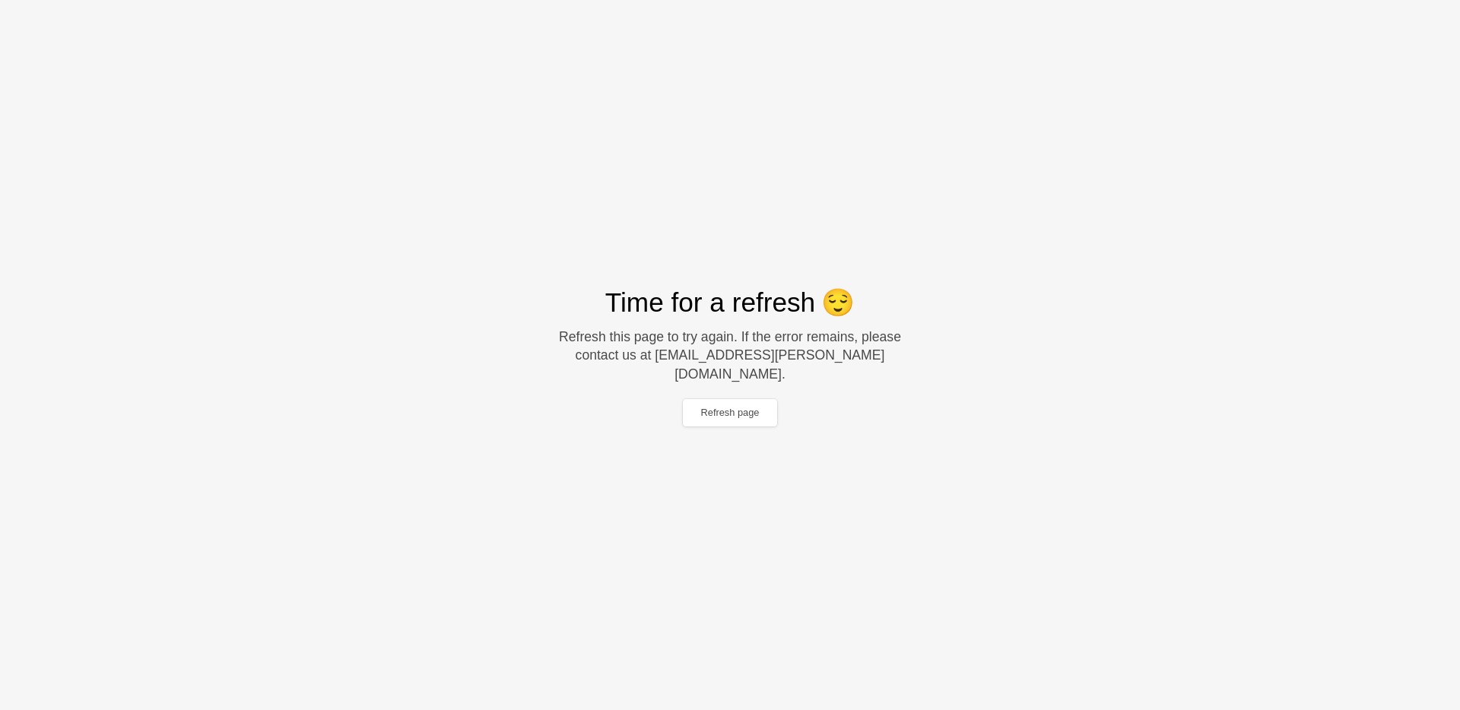
click at [1090, 246] on div "Time for a refresh 😌 Refresh this page to try again. If the error remains, plea…" at bounding box center [730, 355] width 1460 height 710
